Goal: Task Accomplishment & Management: Use online tool/utility

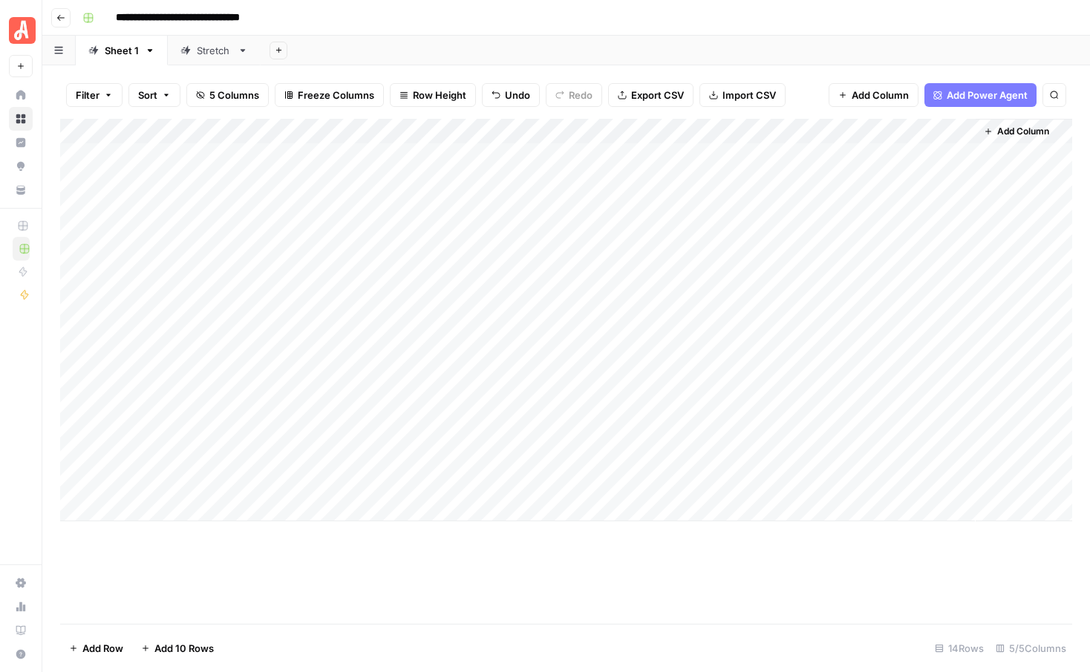
click at [194, 639] on button "Add 10 Rows" at bounding box center [177, 648] width 91 height 24
click at [183, 304] on div "Add Column" at bounding box center [566, 371] width 1012 height 505
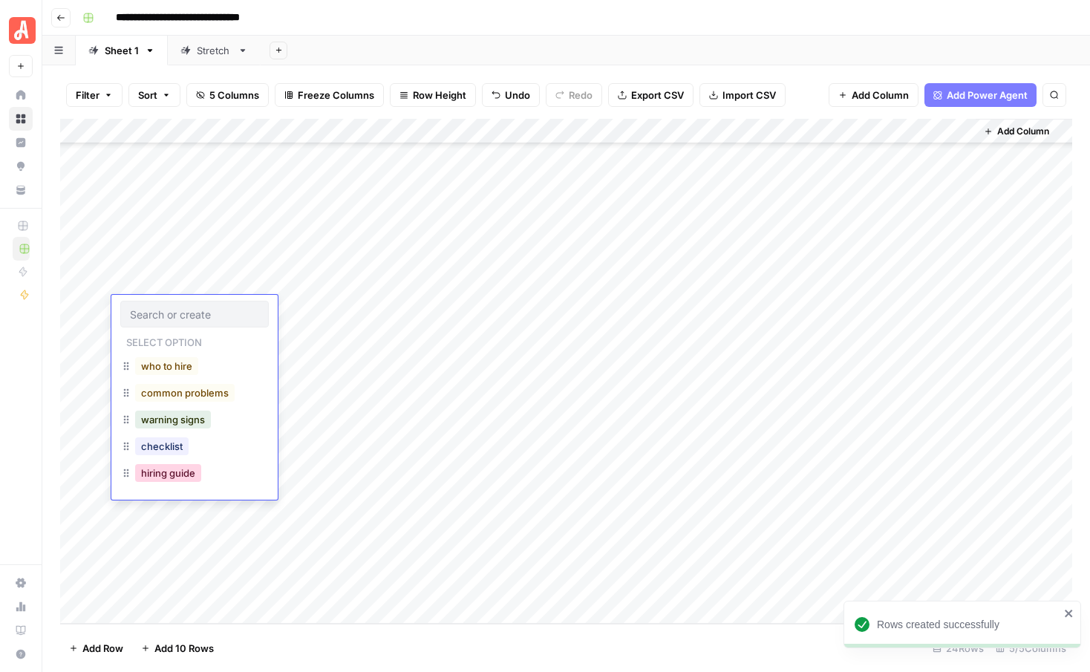
click at [180, 475] on button "hiring guide" at bounding box center [168, 473] width 66 height 18
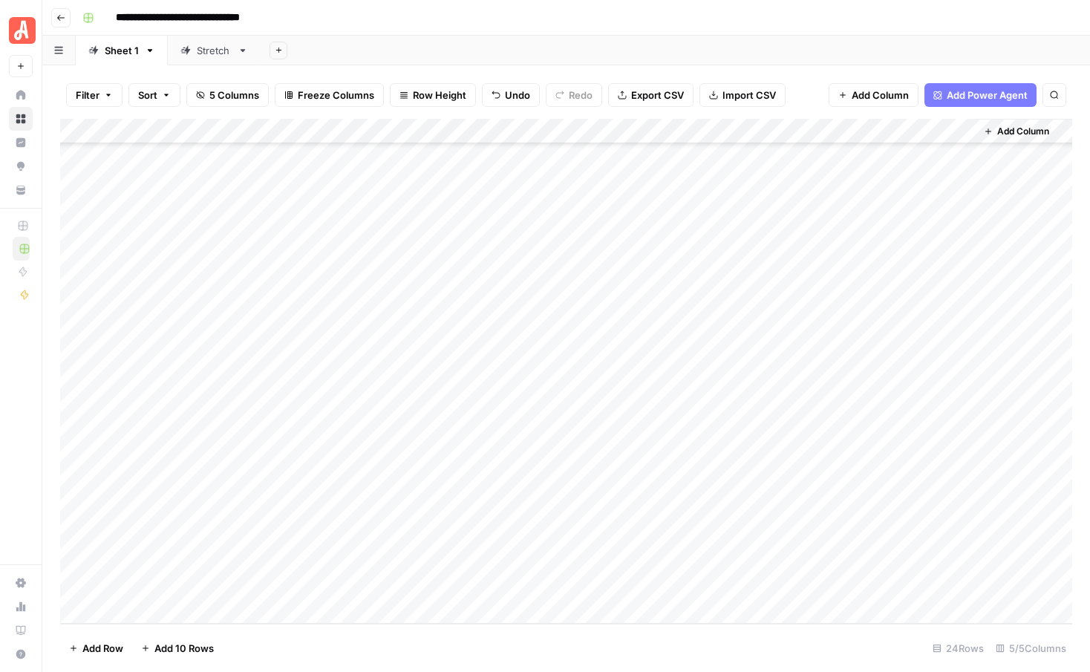
click at [197, 335] on div "Add Column" at bounding box center [566, 371] width 1012 height 505
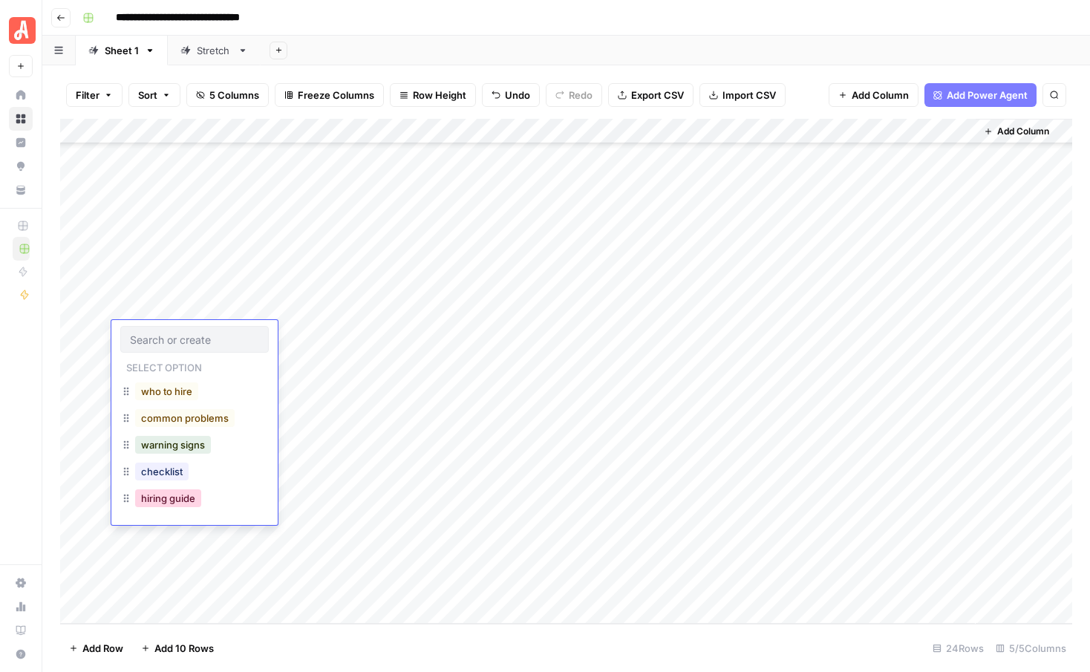
click at [171, 498] on button "hiring guide" at bounding box center [168, 498] width 66 height 18
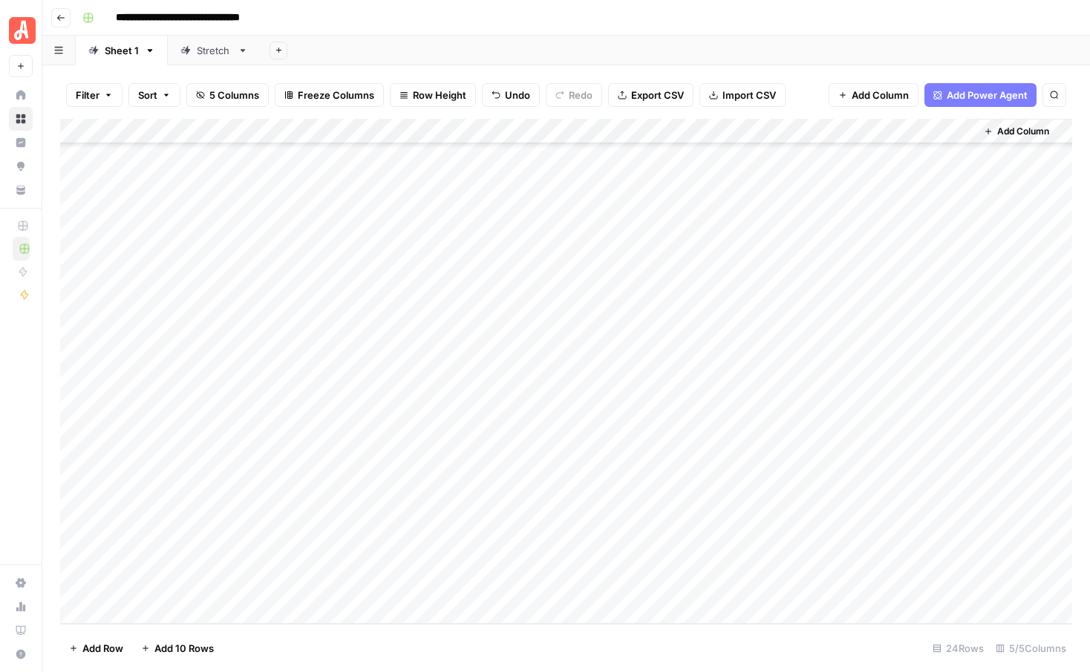
click at [186, 357] on div "Add Column" at bounding box center [566, 371] width 1012 height 505
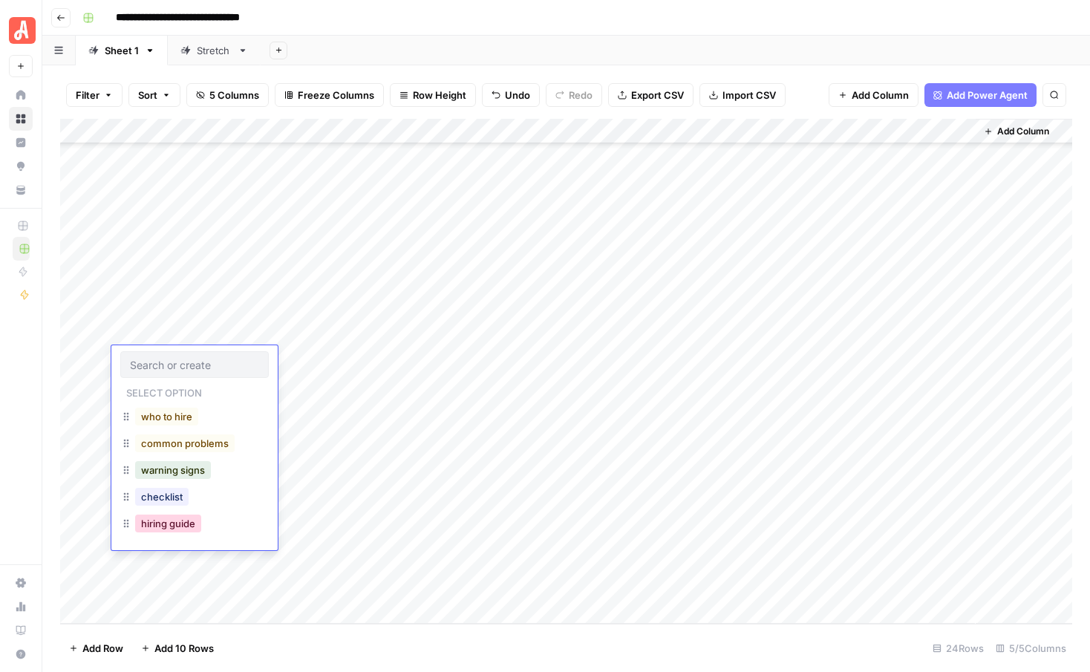
click at [169, 531] on button "hiring guide" at bounding box center [168, 524] width 66 height 18
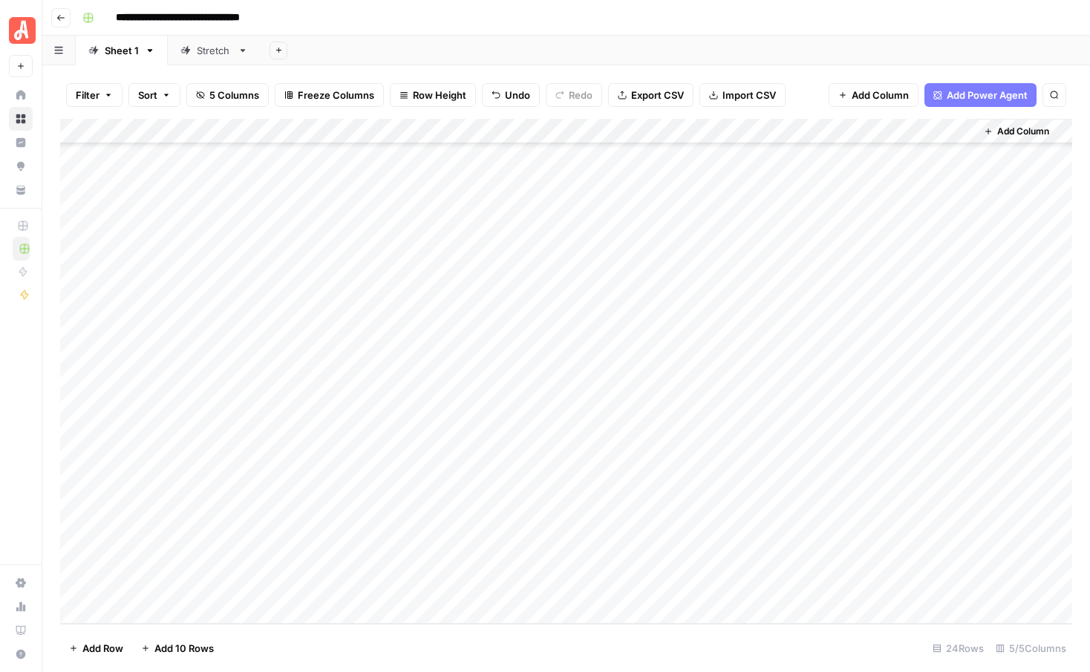
click at [175, 385] on div "Add Column" at bounding box center [566, 371] width 1012 height 505
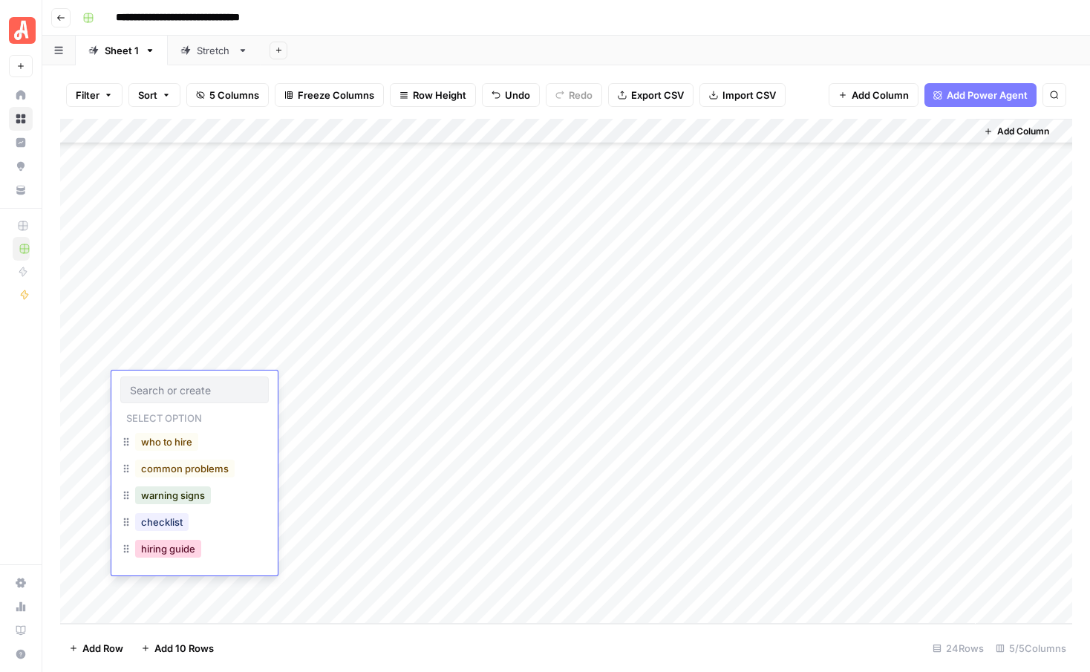
click at [171, 553] on button "hiring guide" at bounding box center [168, 549] width 66 height 18
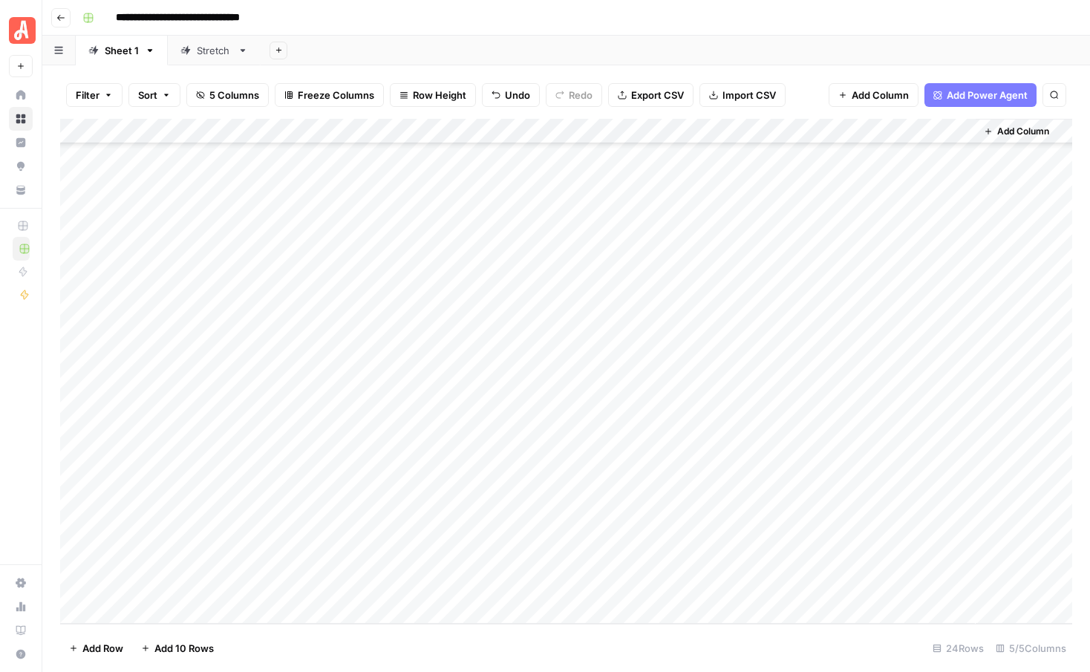
click at [175, 410] on div "Add Column" at bounding box center [566, 371] width 1012 height 505
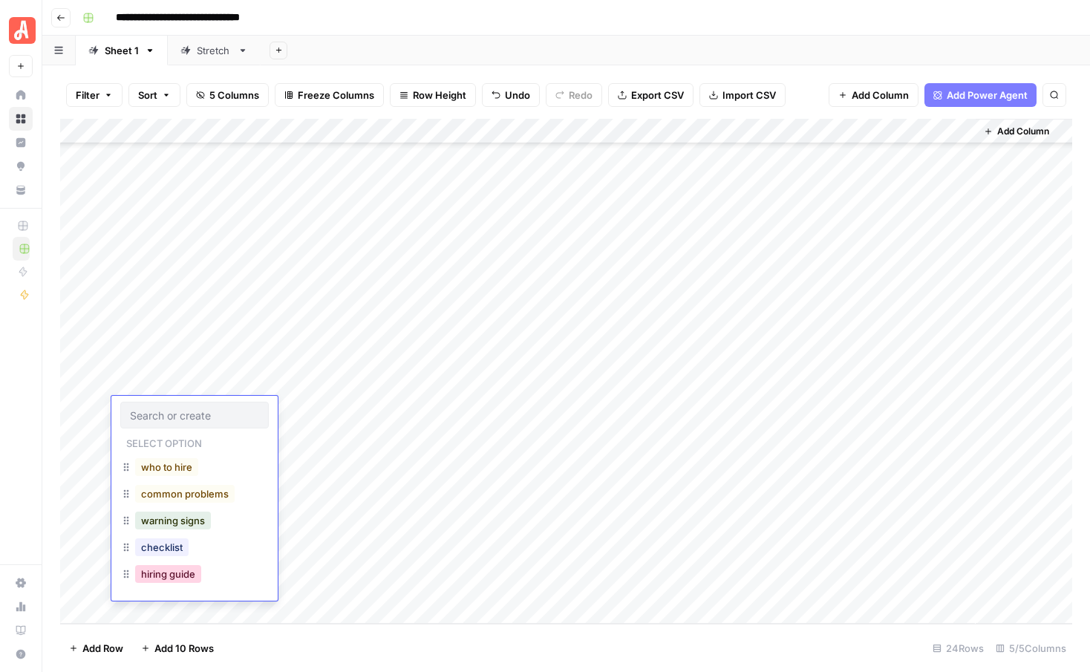
click at [179, 572] on button "hiring guide" at bounding box center [168, 574] width 66 height 18
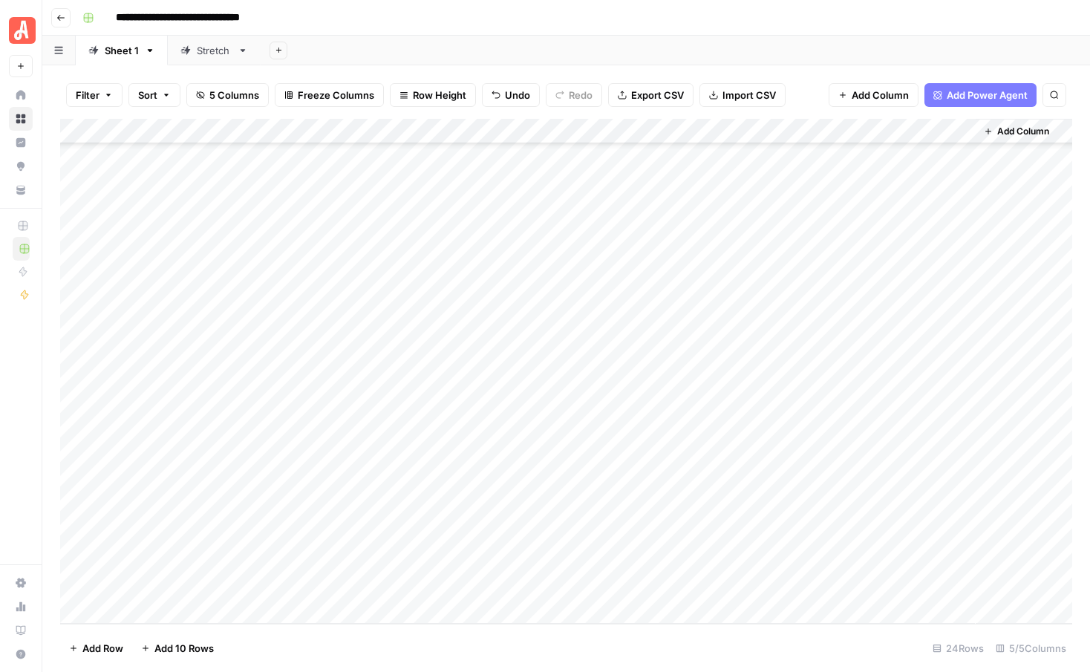
click at [179, 440] on div "Add Column" at bounding box center [566, 371] width 1012 height 505
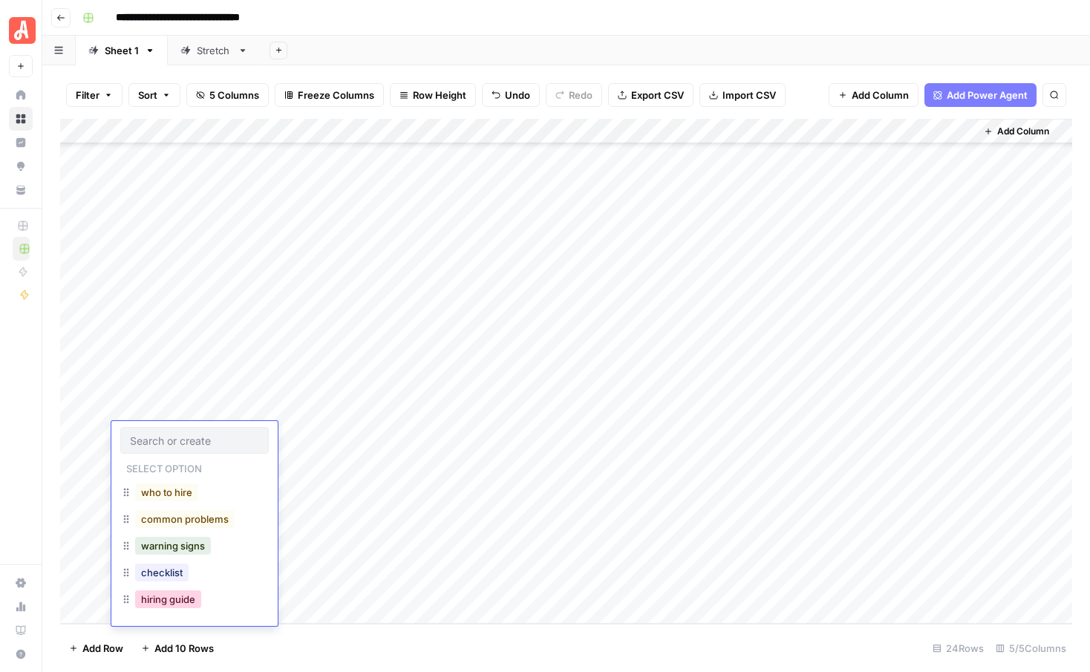
click at [183, 596] on button "hiring guide" at bounding box center [168, 599] width 66 height 18
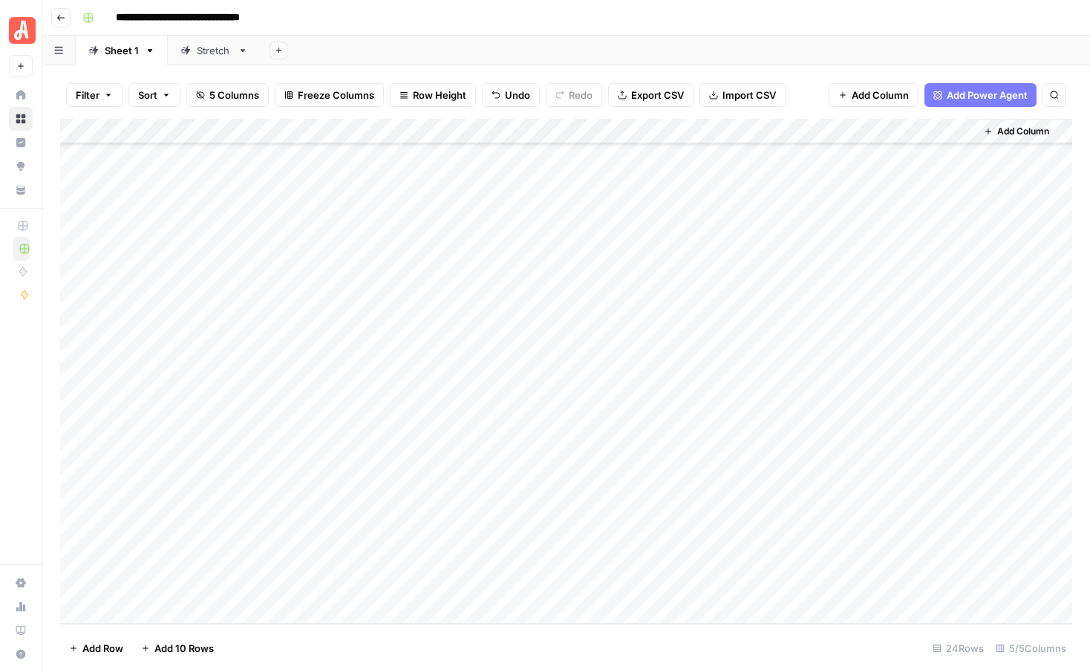
click at [175, 466] on div "Add Column" at bounding box center [566, 371] width 1012 height 505
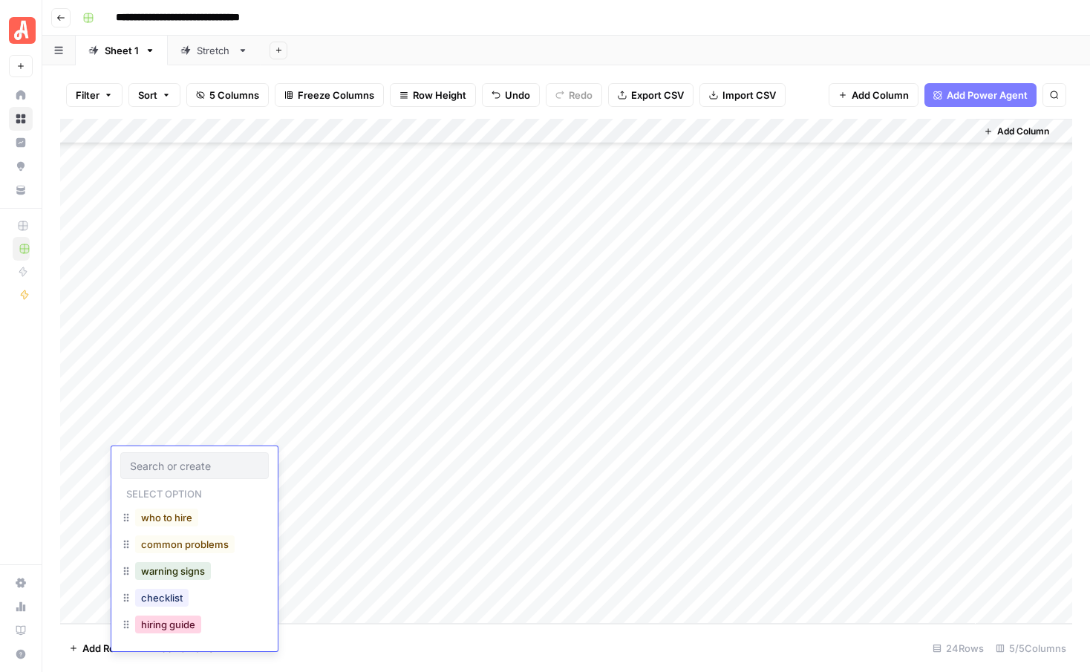
click at [175, 629] on button "hiring guide" at bounding box center [168, 625] width 66 height 18
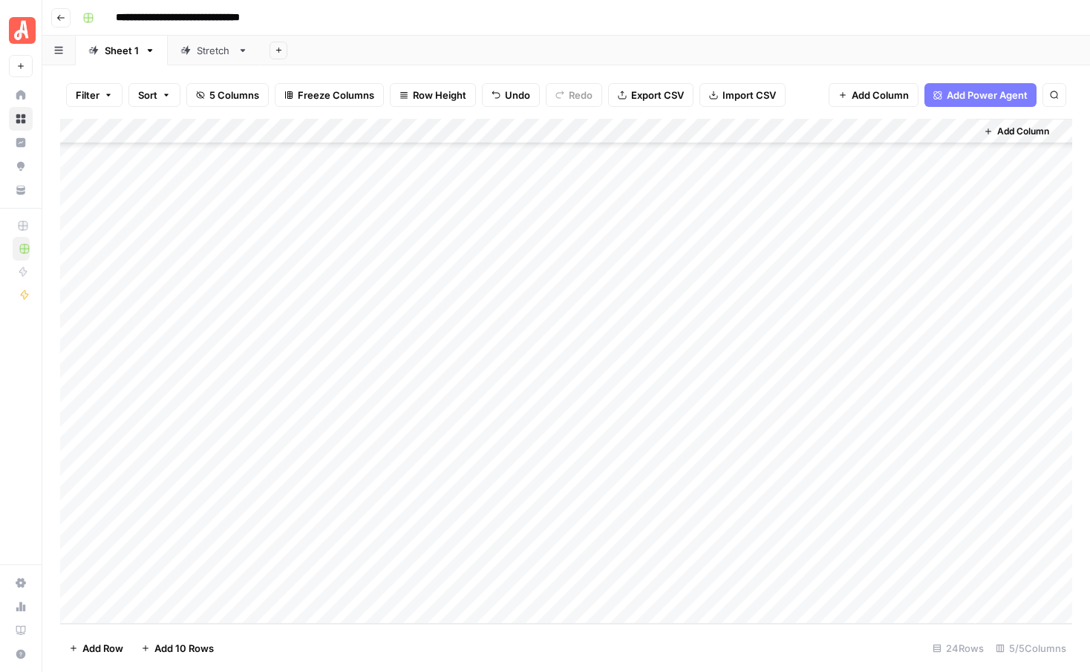
click at [175, 488] on div "Add Column" at bounding box center [566, 371] width 1012 height 505
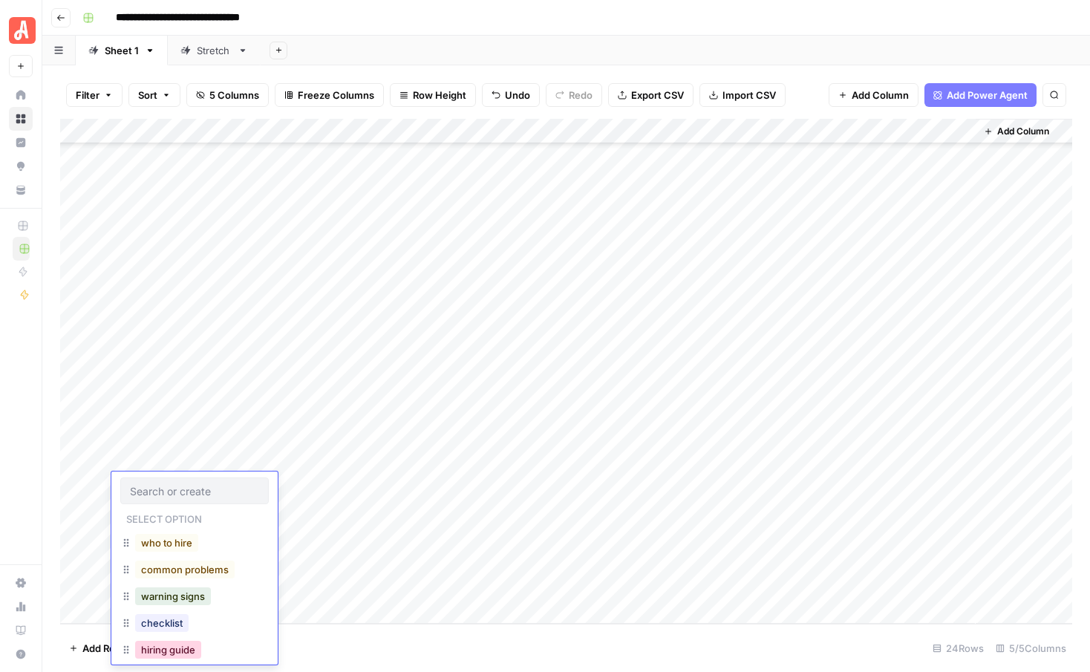
click at [183, 656] on button "hiring guide" at bounding box center [168, 650] width 66 height 18
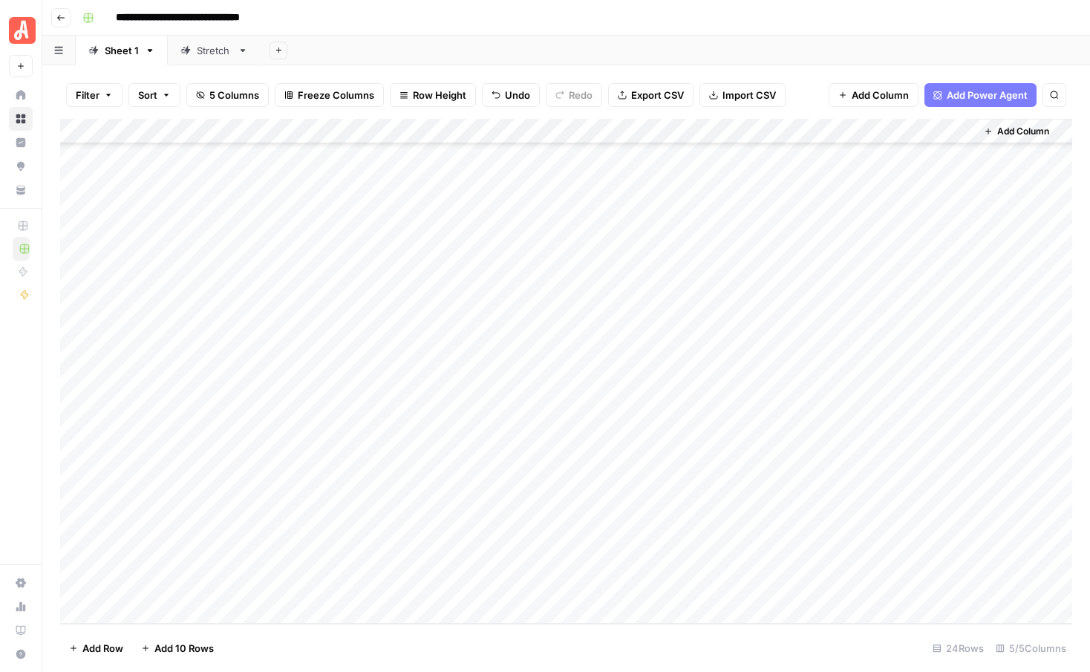
click at [181, 514] on div "Add Column" at bounding box center [566, 371] width 1012 height 505
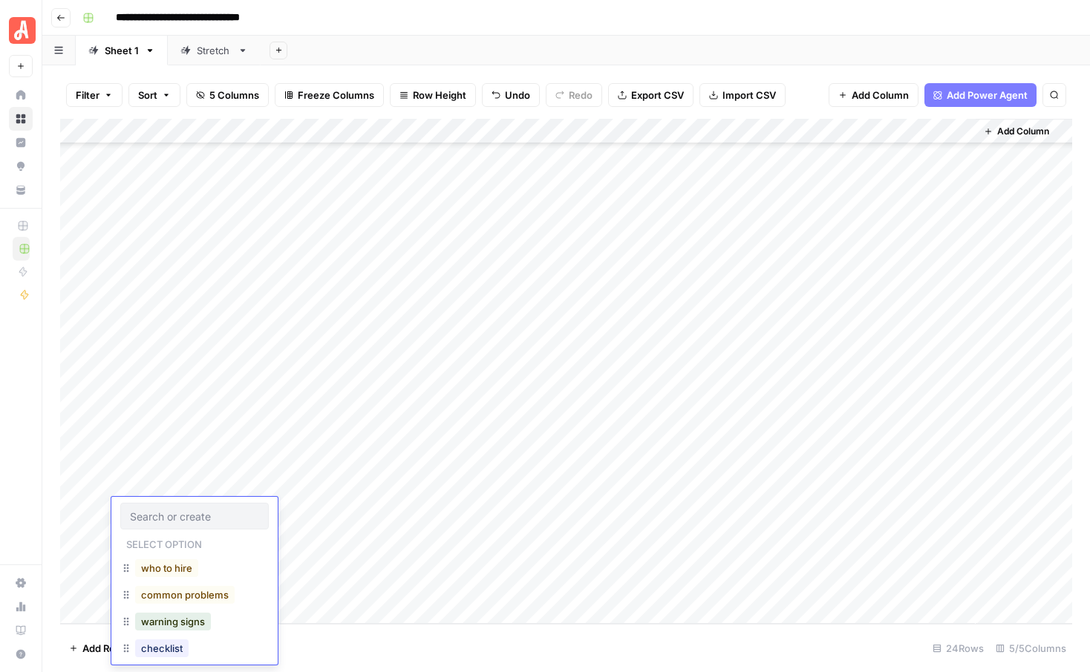
scroll to position [37, 0]
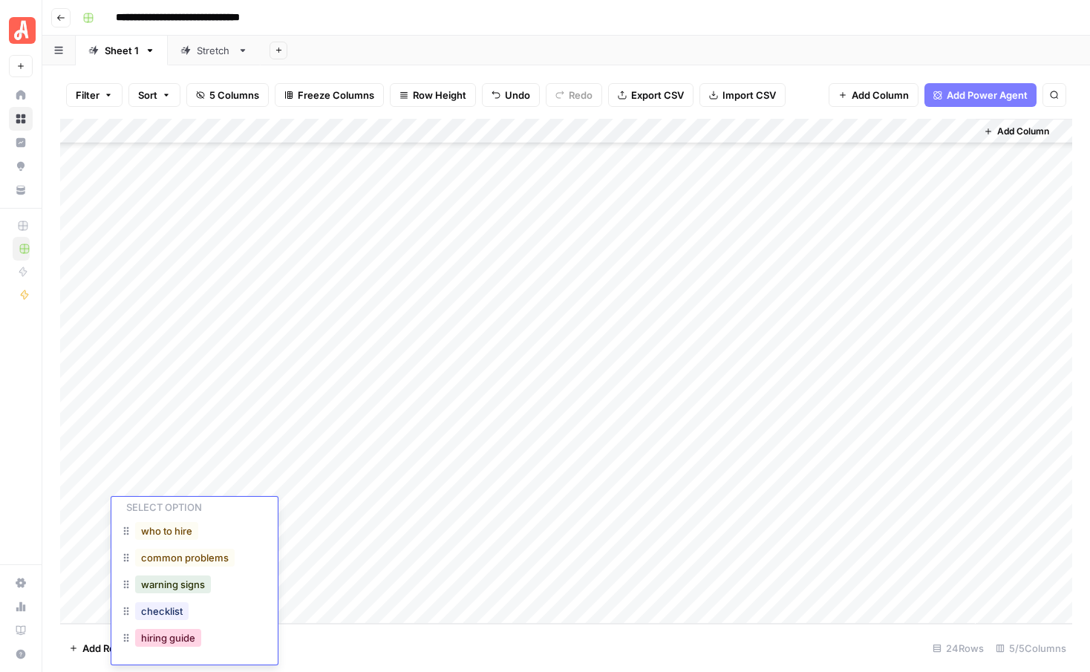
click at [175, 644] on button "hiring guide" at bounding box center [168, 638] width 66 height 18
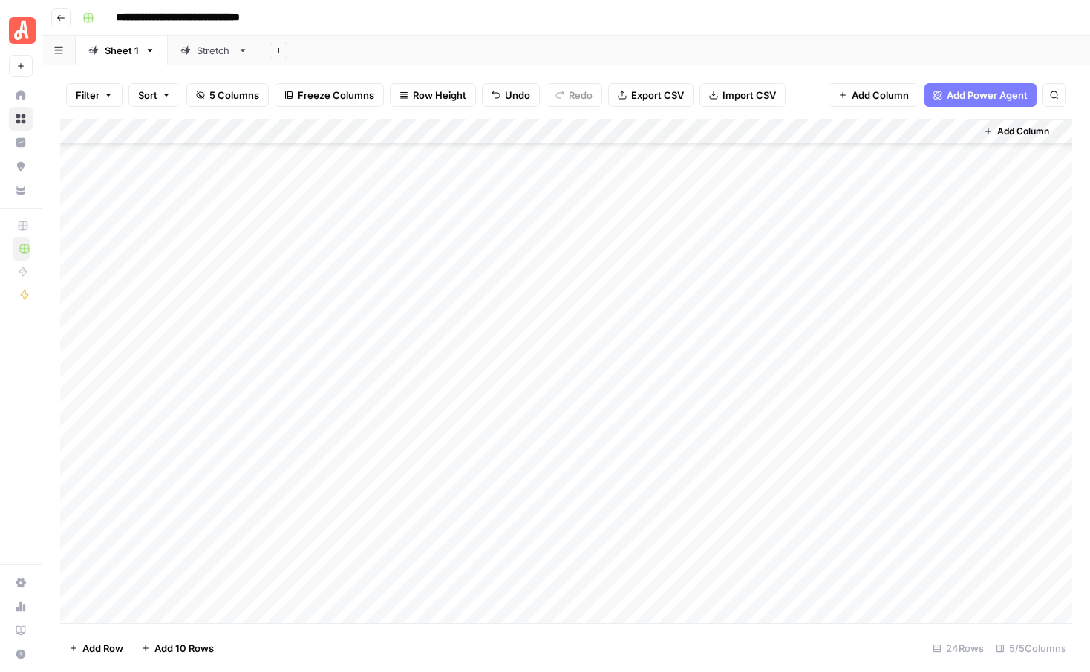
click at [335, 307] on div "Add Column" at bounding box center [566, 371] width 1012 height 505
type textarea "**********"
click at [335, 348] on div "Add Column" at bounding box center [566, 371] width 1012 height 505
click at [330, 323] on div "Add Column" at bounding box center [566, 371] width 1012 height 505
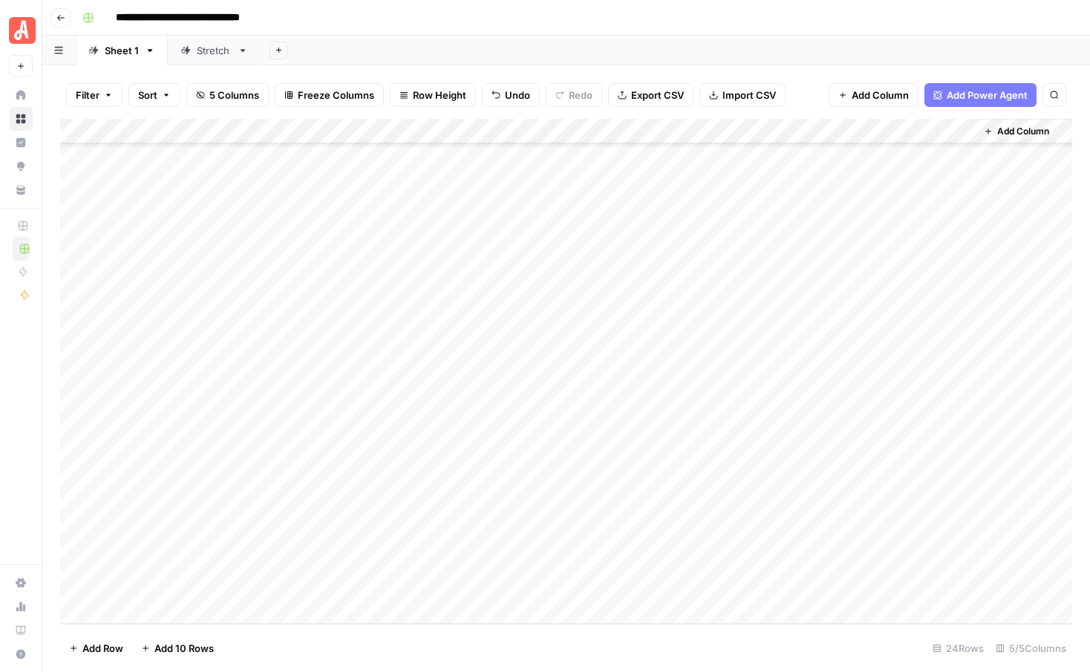
click at [325, 329] on div "Add Column" at bounding box center [566, 371] width 1012 height 505
click at [325, 329] on textarea at bounding box center [375, 335] width 261 height 21
type textarea "**********"
click at [320, 374] on div "Add Column" at bounding box center [566, 371] width 1012 height 505
click at [326, 349] on div "Add Column" at bounding box center [566, 371] width 1012 height 505
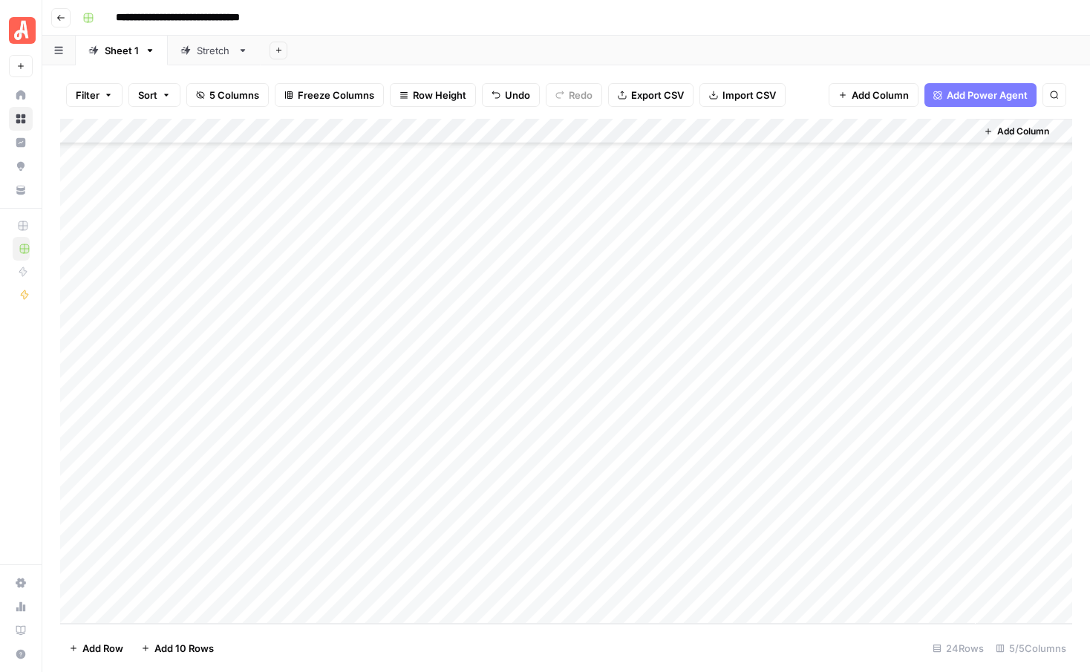
click at [310, 355] on div "Add Column" at bounding box center [566, 371] width 1012 height 505
click at [310, 355] on textarea at bounding box center [375, 360] width 261 height 21
type textarea "**********"
click at [302, 403] on div "Add Column" at bounding box center [566, 371] width 1012 height 505
click at [304, 382] on div "Add Column" at bounding box center [566, 371] width 1012 height 505
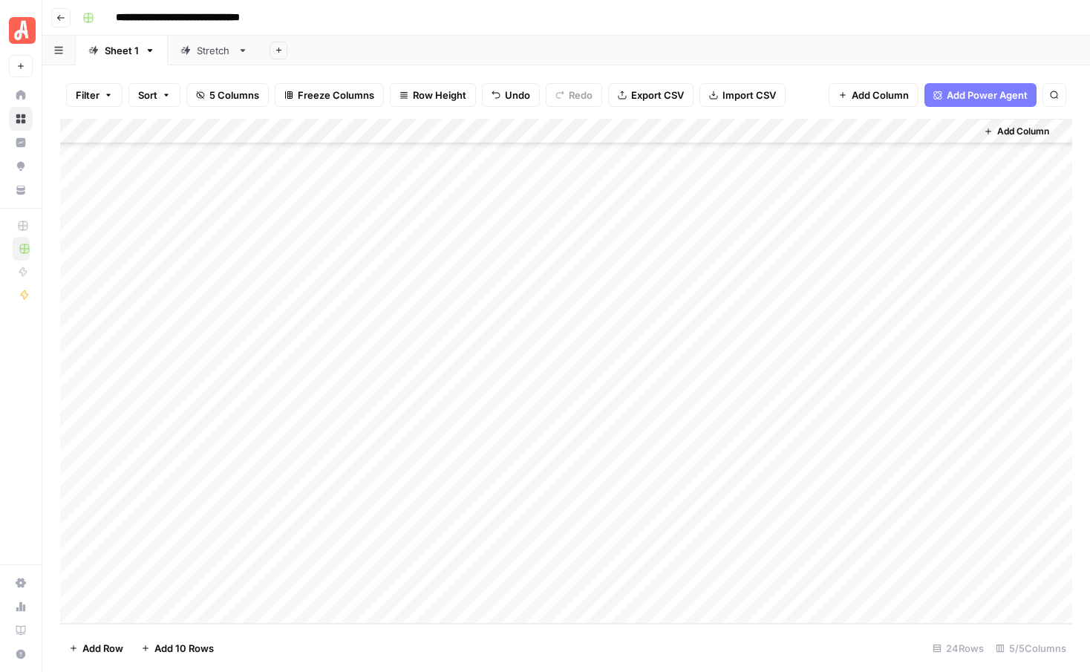
click at [324, 385] on div "Add Column" at bounding box center [566, 371] width 1012 height 505
click at [324, 385] on textarea at bounding box center [375, 385] width 261 height 21
type textarea "**********"
click at [322, 407] on div "Add Column" at bounding box center [566, 371] width 1012 height 505
click at [326, 411] on div "Add Column" at bounding box center [566, 371] width 1012 height 505
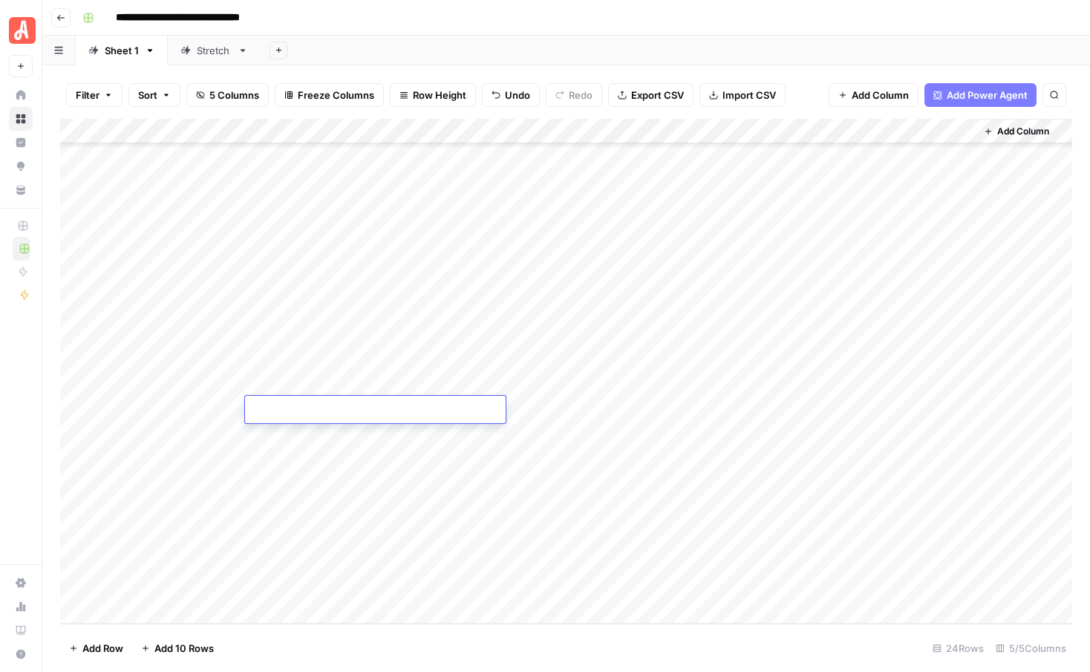
type textarea "**********"
click at [333, 449] on div "Add Column" at bounding box center [566, 371] width 1012 height 505
click at [324, 419] on div "Add Column" at bounding box center [566, 371] width 1012 height 505
click at [324, 432] on div "Add Column" at bounding box center [566, 371] width 1012 height 505
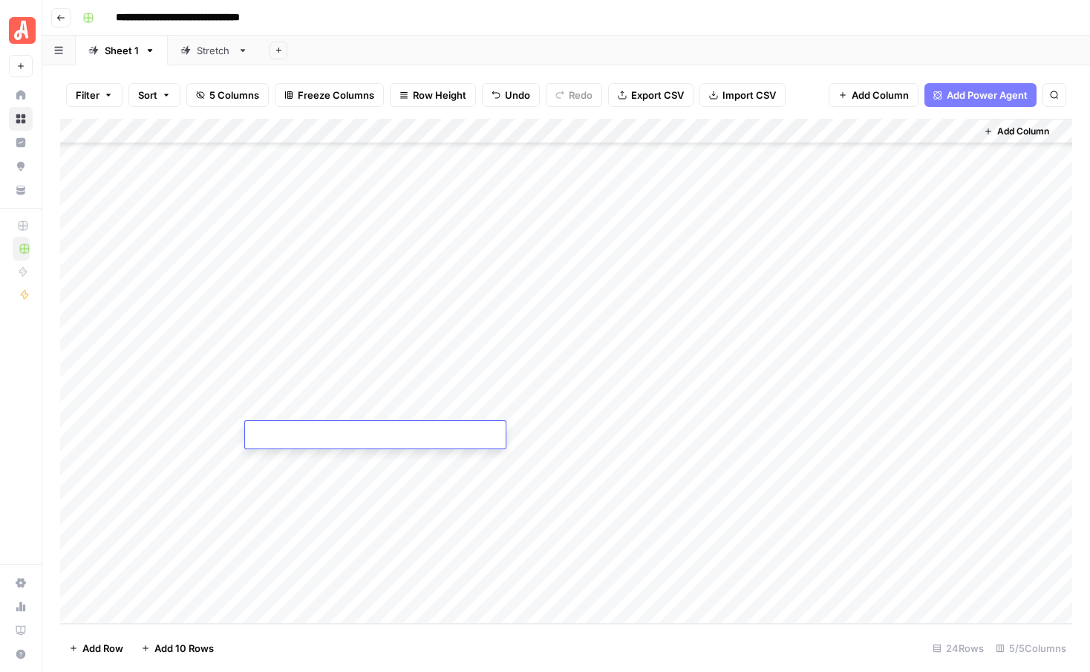
type textarea "**********"
click at [324, 462] on div "Add Column" at bounding box center [566, 371] width 1012 height 505
click at [307, 459] on div "Add Column" at bounding box center [566, 371] width 1012 height 505
click at [307, 459] on textarea at bounding box center [375, 461] width 261 height 21
type textarea "**********"
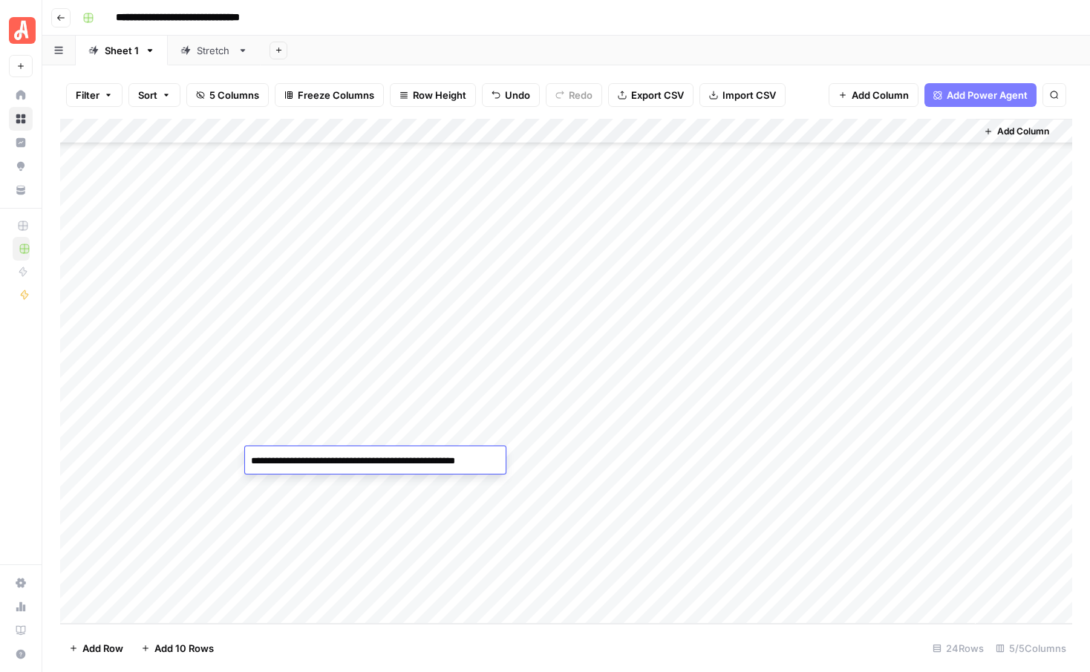
click at [310, 487] on div "Add Column" at bounding box center [566, 371] width 1012 height 505
click at [332, 488] on div "Add Column" at bounding box center [566, 371] width 1012 height 505
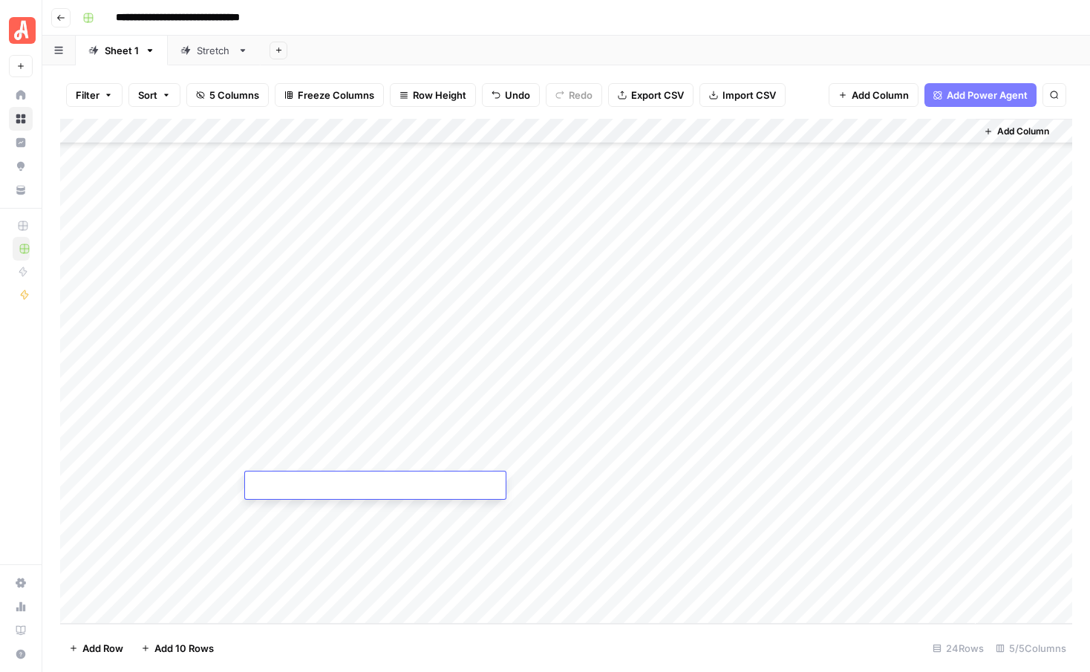
type textarea "**********"
click at [320, 521] on div "Add Column" at bounding box center [566, 371] width 1012 height 505
click at [357, 513] on div "Add Column" at bounding box center [566, 371] width 1012 height 505
click at [357, 513] on textarea at bounding box center [375, 511] width 261 height 21
type textarea "**********"
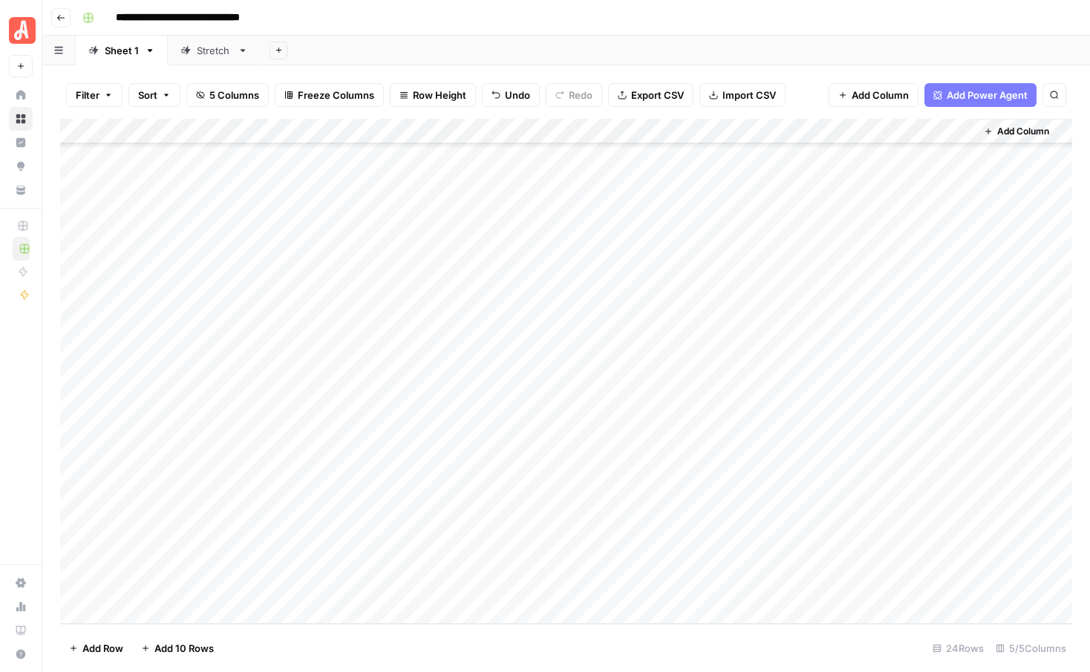
click at [374, 545] on div "Add Column" at bounding box center [566, 371] width 1012 height 505
click at [606, 309] on div "Add Column" at bounding box center [566, 371] width 1012 height 505
click at [605, 333] on div "Add Column" at bounding box center [566, 371] width 1012 height 505
click at [605, 361] on div "Add Column" at bounding box center [566, 371] width 1012 height 505
click at [605, 380] on div "Add Column" at bounding box center [566, 371] width 1012 height 505
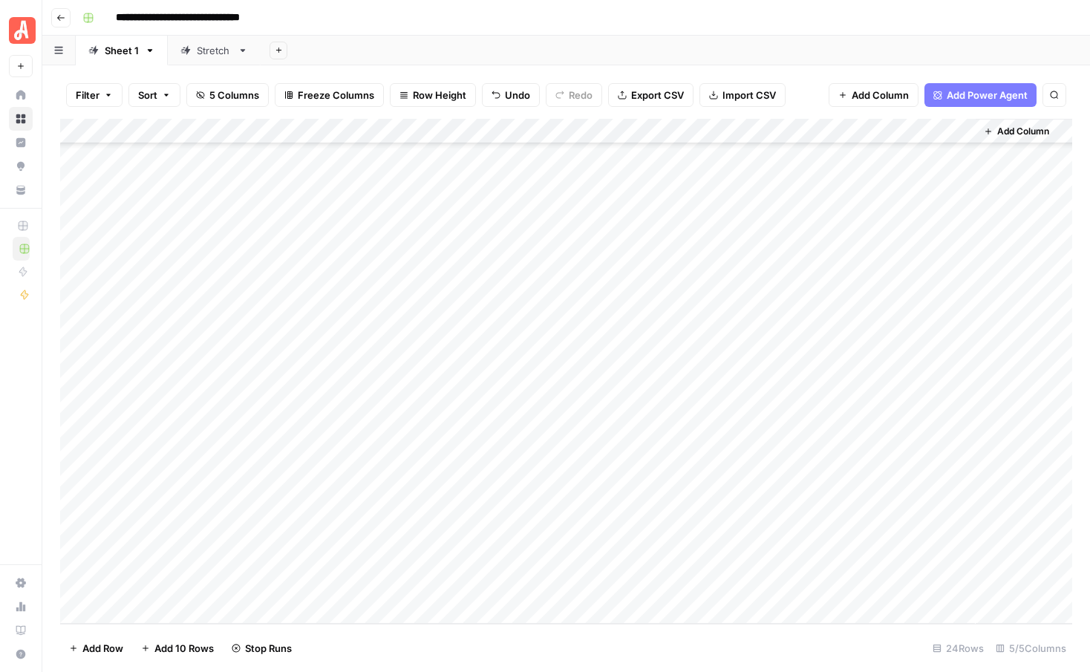
click at [604, 416] on div "Add Column" at bounding box center [566, 371] width 1012 height 505
